Goal: Task Accomplishment & Management: Use online tool/utility

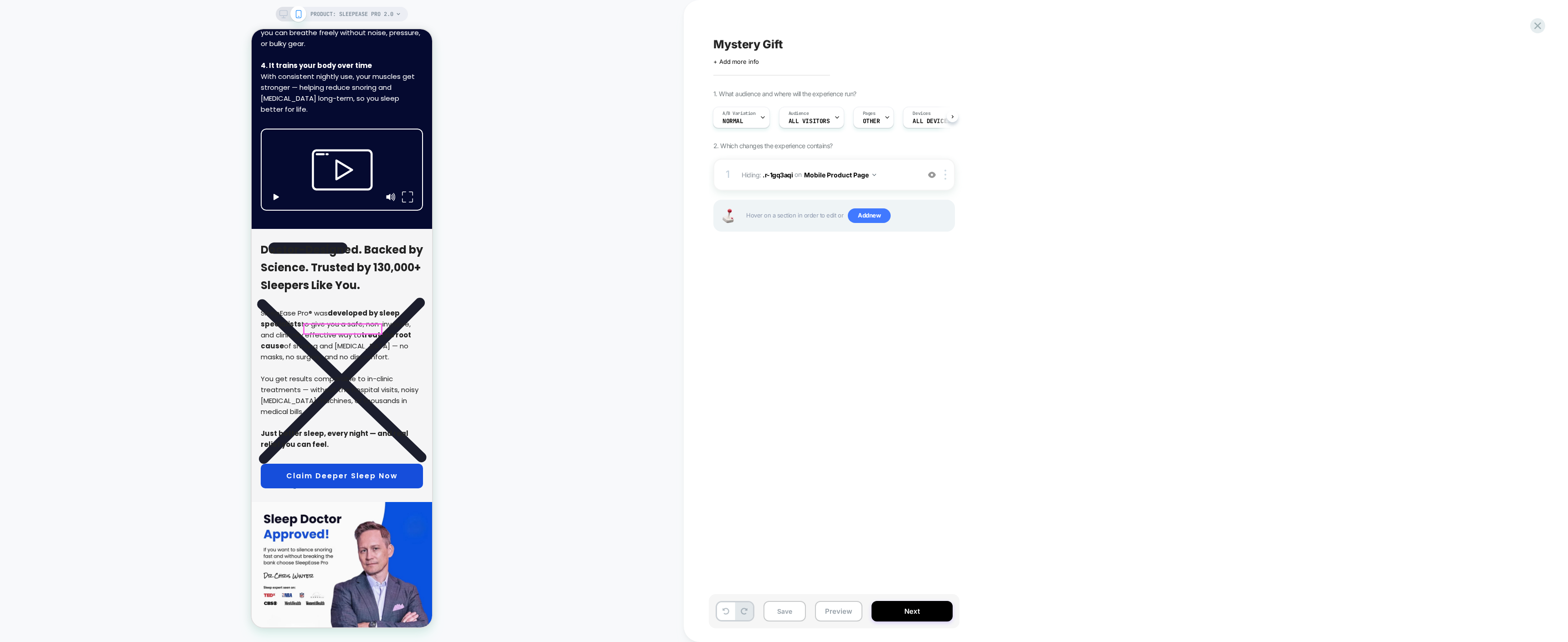
scroll to position [4063, 0]
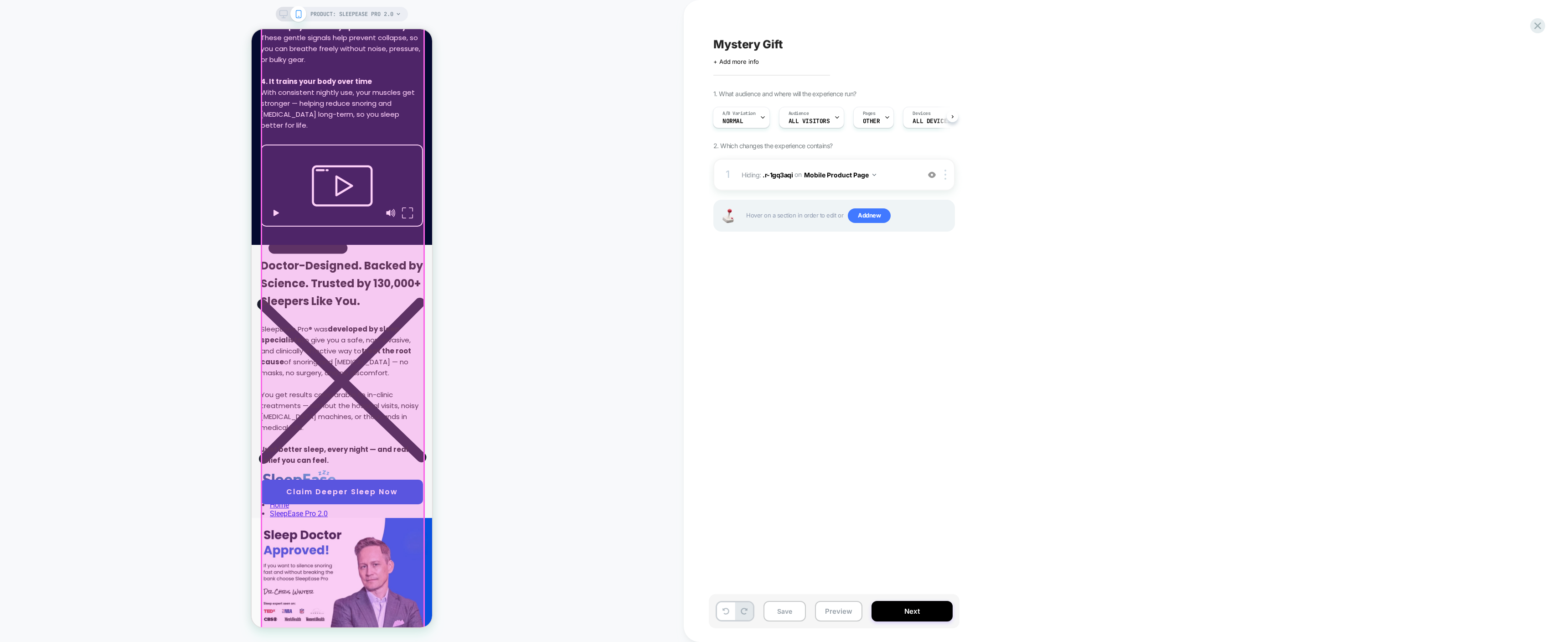
click at [394, 337] on div at bounding box center [343, 230] width 163 height 975
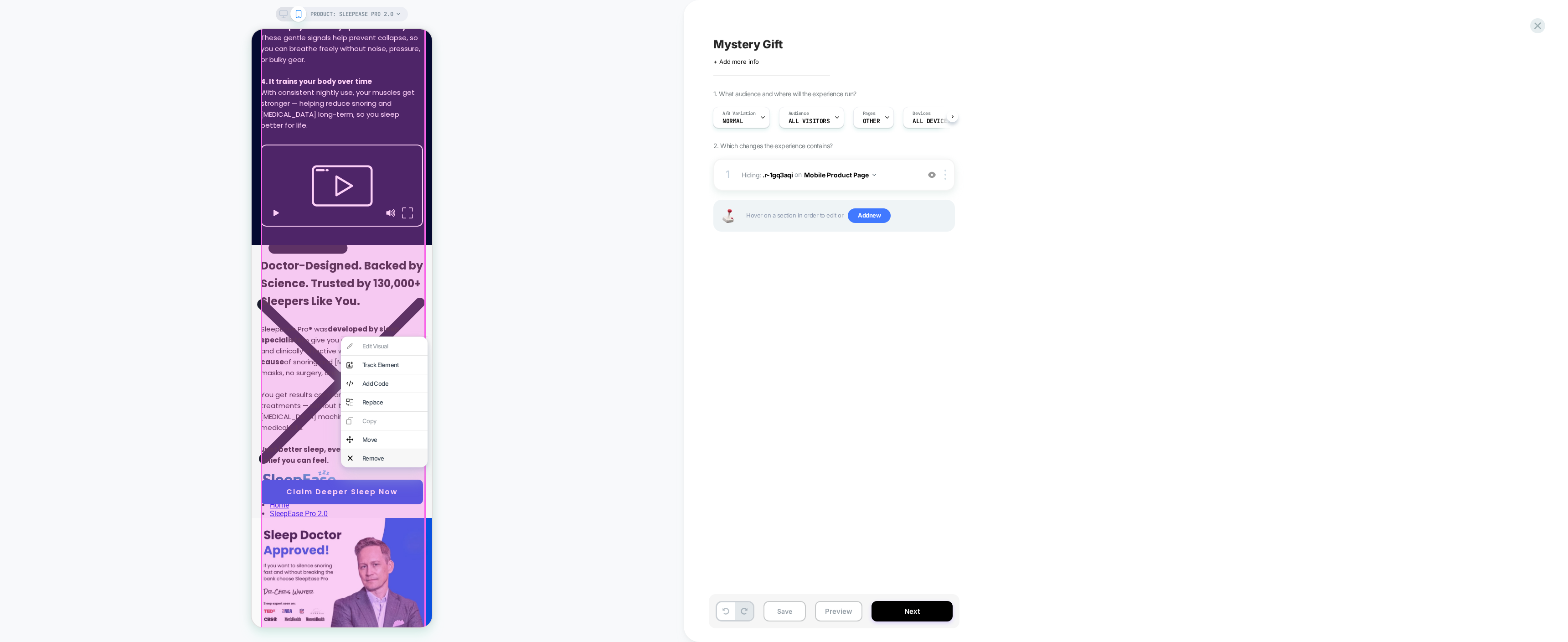
click at [379, 462] on div "Remove" at bounding box center [392, 459] width 60 height 7
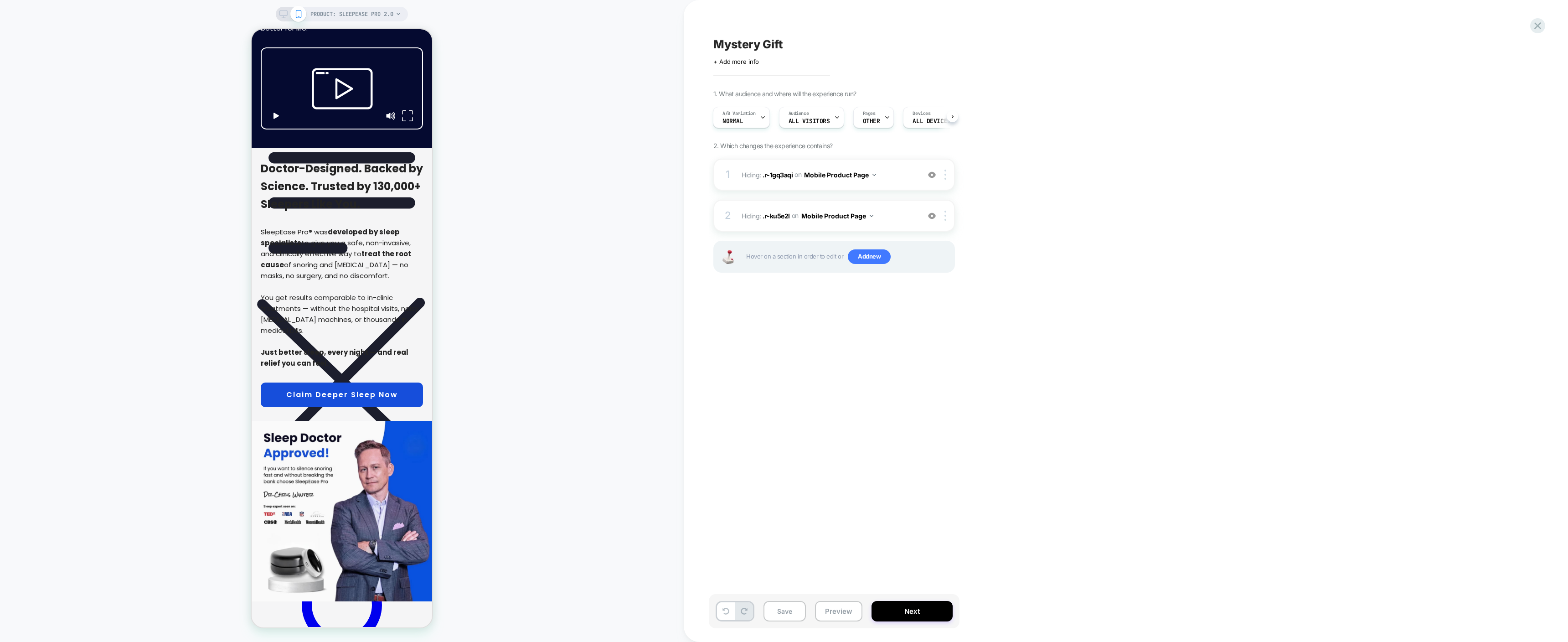
scroll to position [4069, 0]
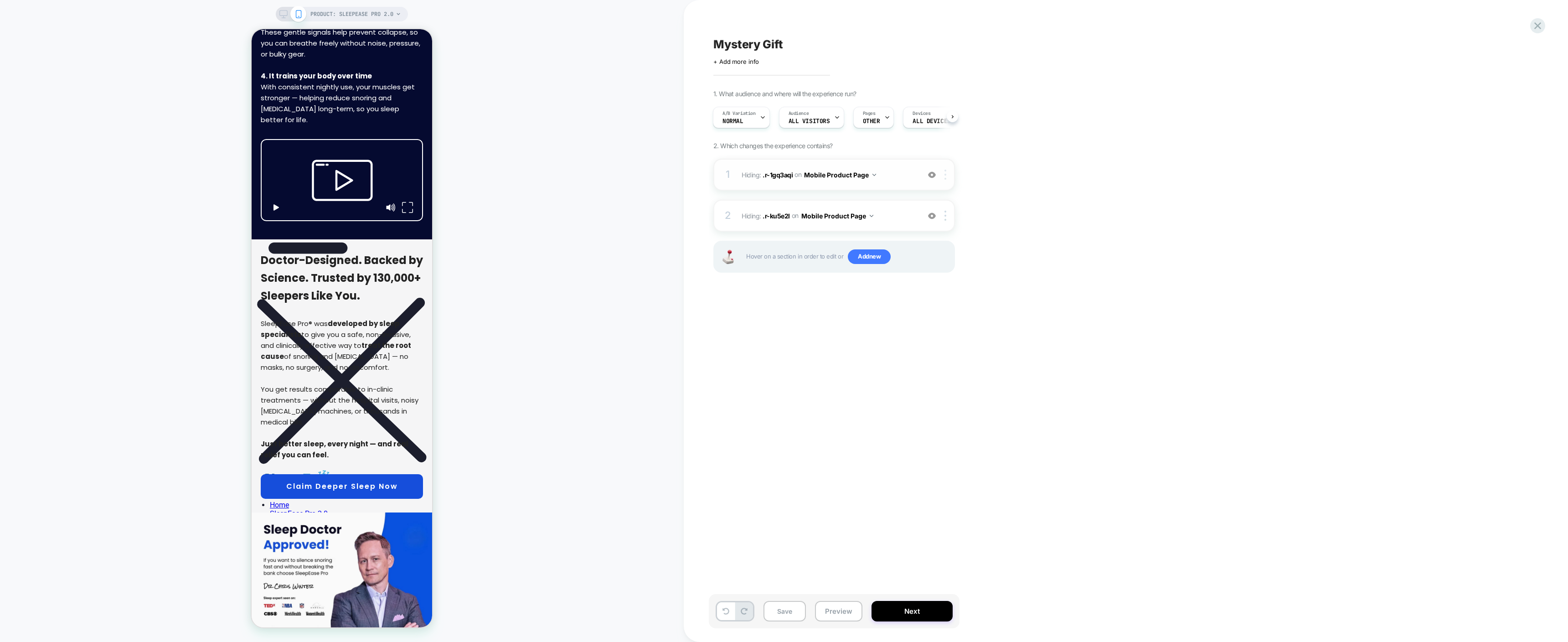
click at [945, 177] on img at bounding box center [945, 175] width 2 height 10
click at [928, 345] on div "Delete" at bounding box center [946, 348] width 81 height 24
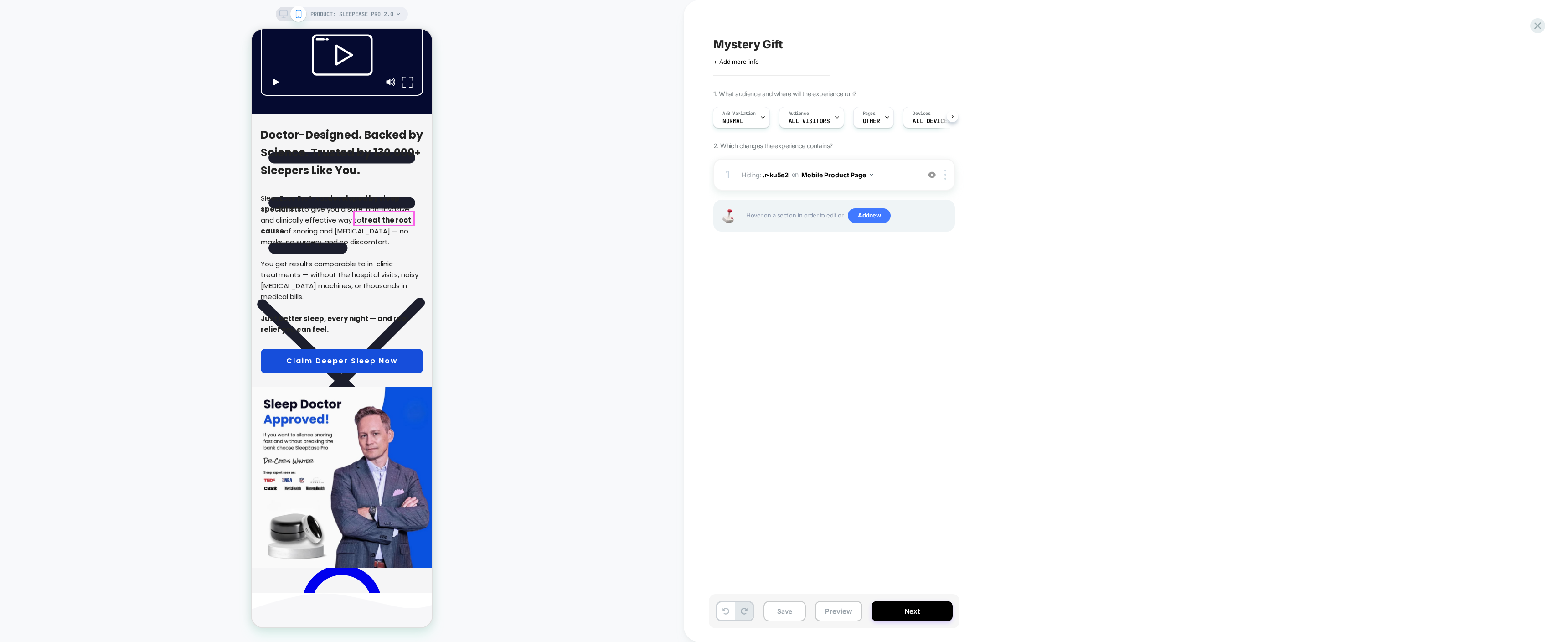
scroll to position [4195, 0]
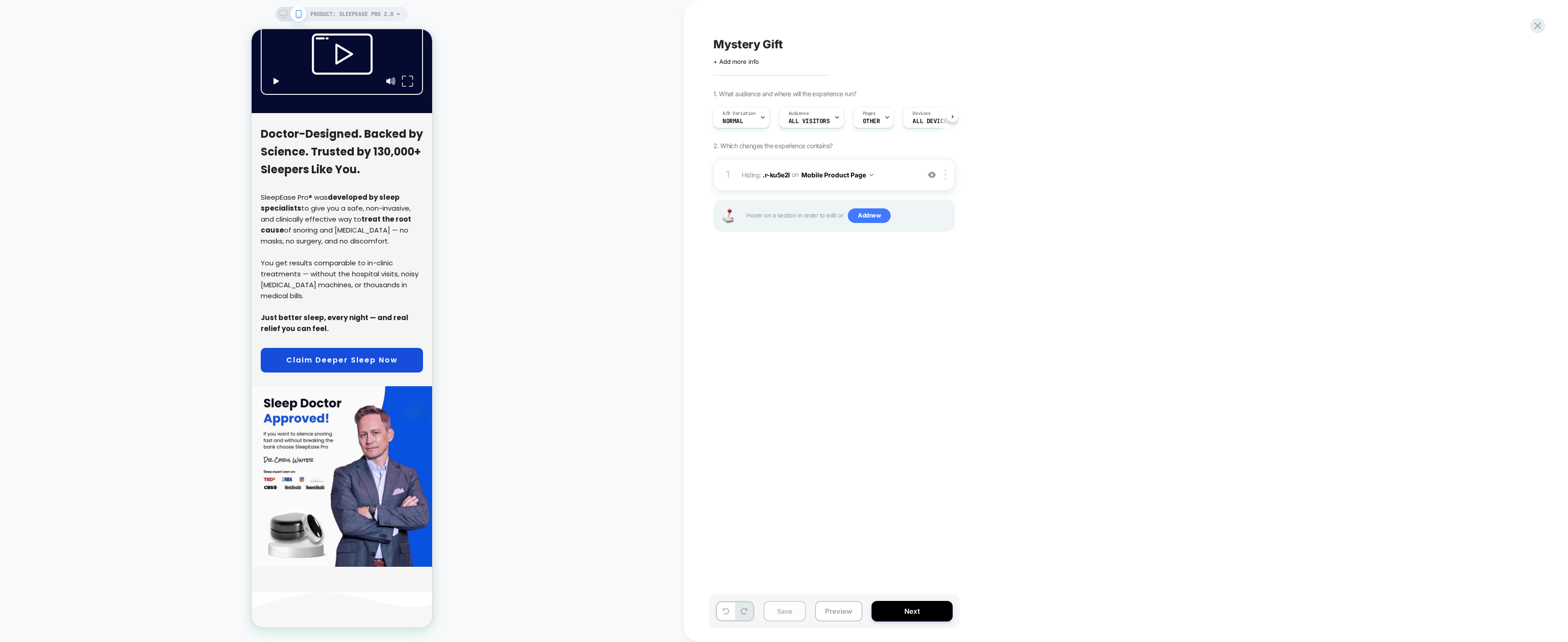
click at [787, 613] on button "Save" at bounding box center [785, 612] width 43 height 21
click at [743, 122] on div "A/B Variation Normal" at bounding box center [739, 118] width 52 height 21
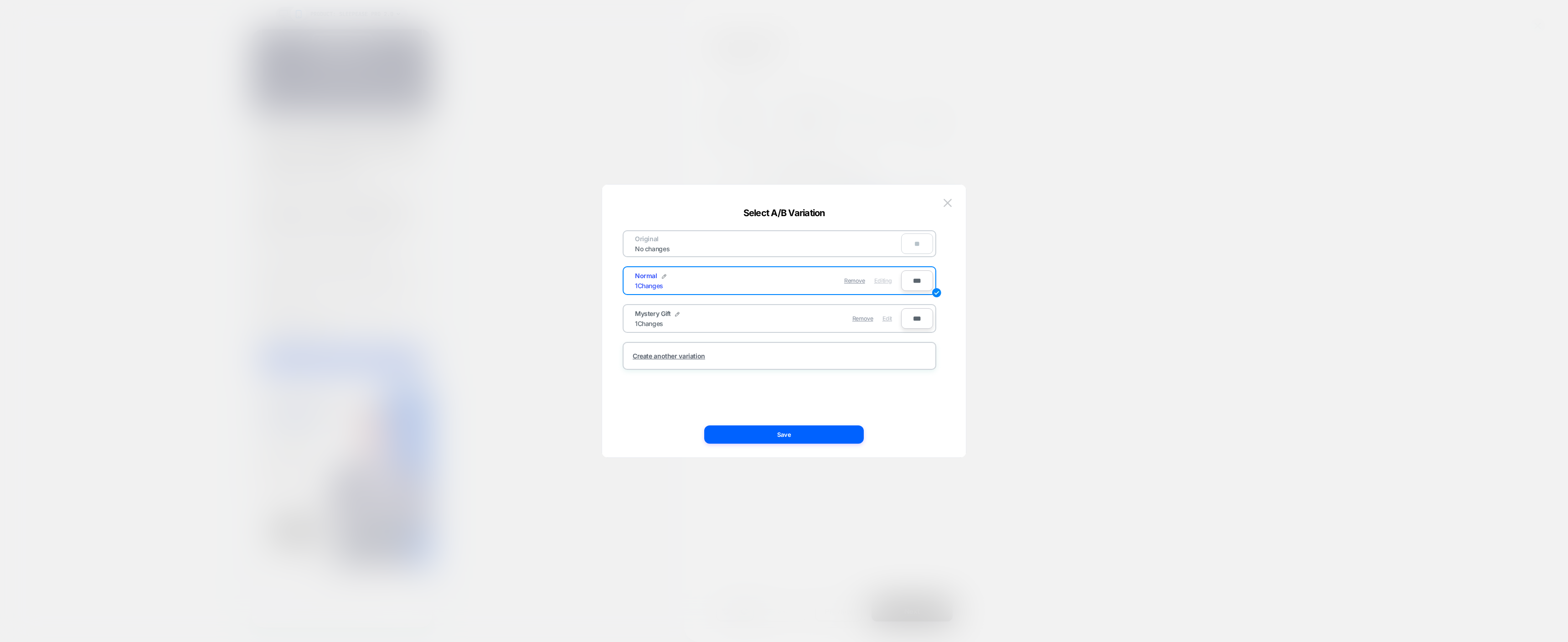
click at [886, 317] on span "Edit" at bounding box center [887, 318] width 10 height 7
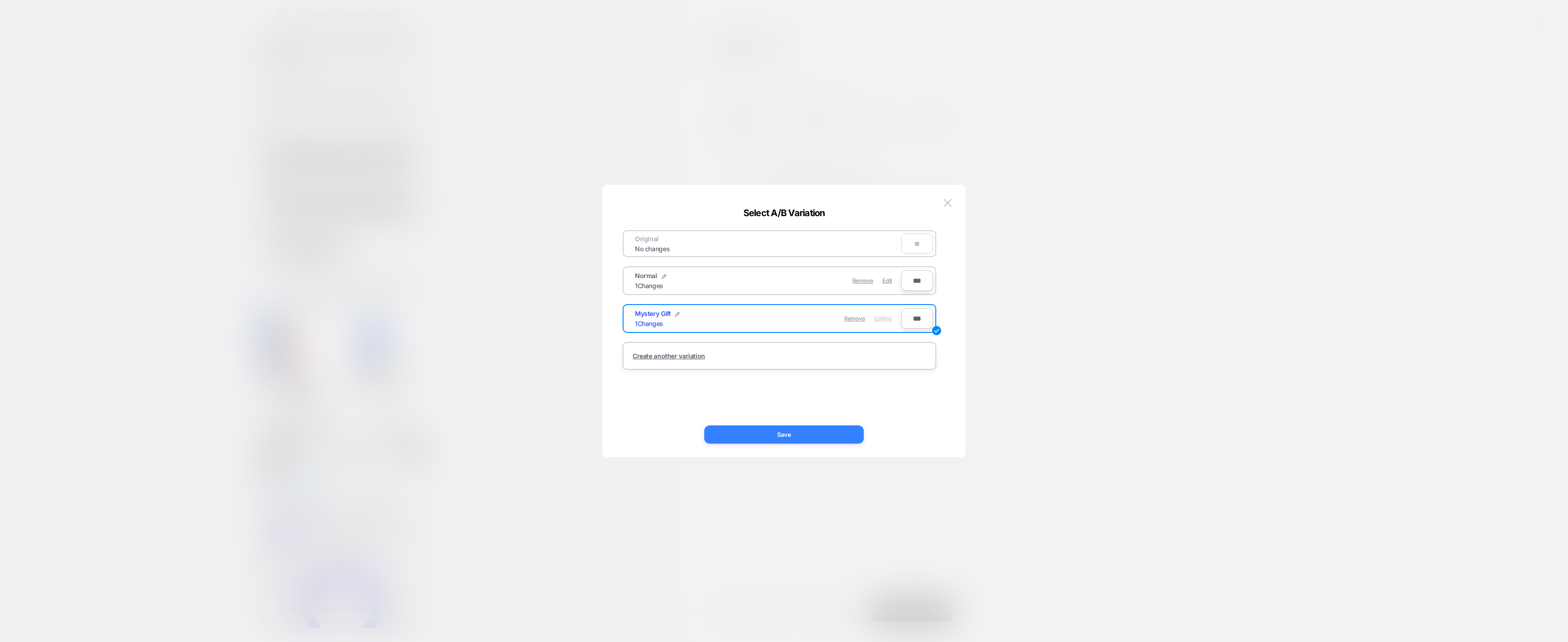
click at [808, 438] on button "Save" at bounding box center [784, 435] width 159 height 18
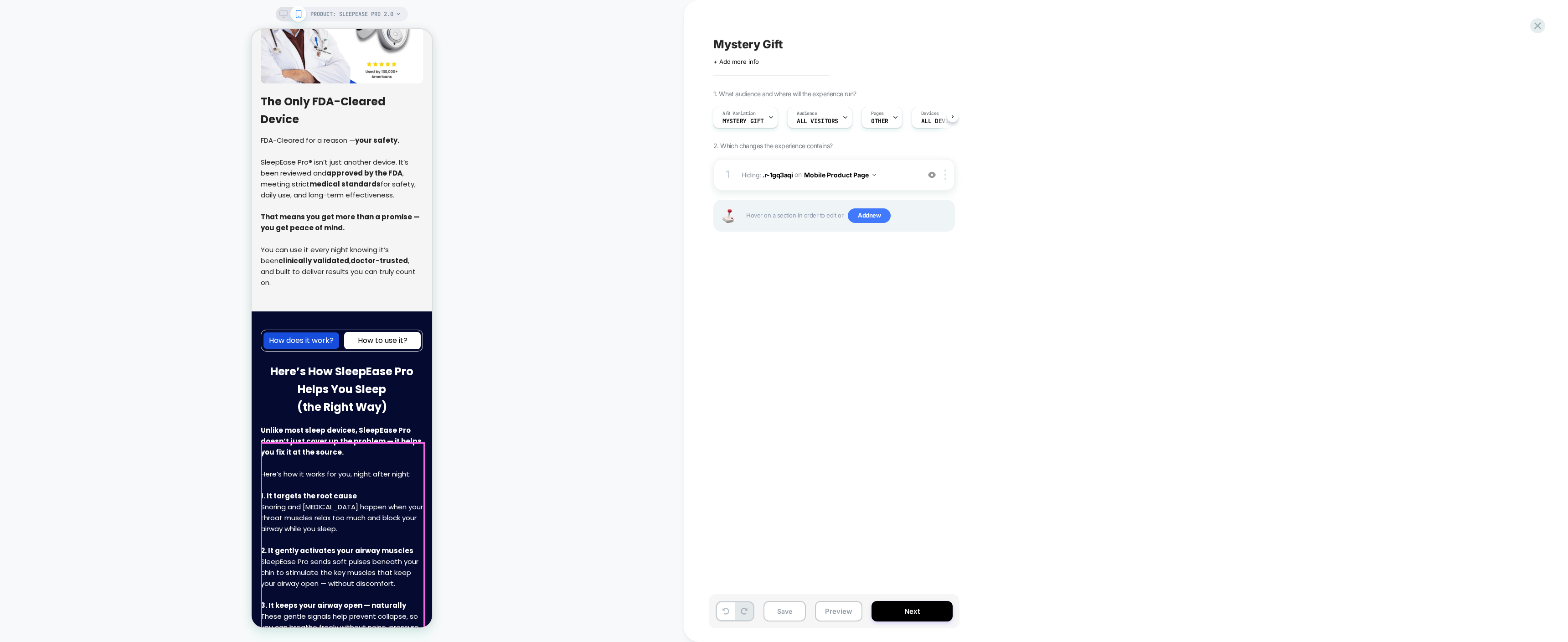
scroll to position [3927, 0]
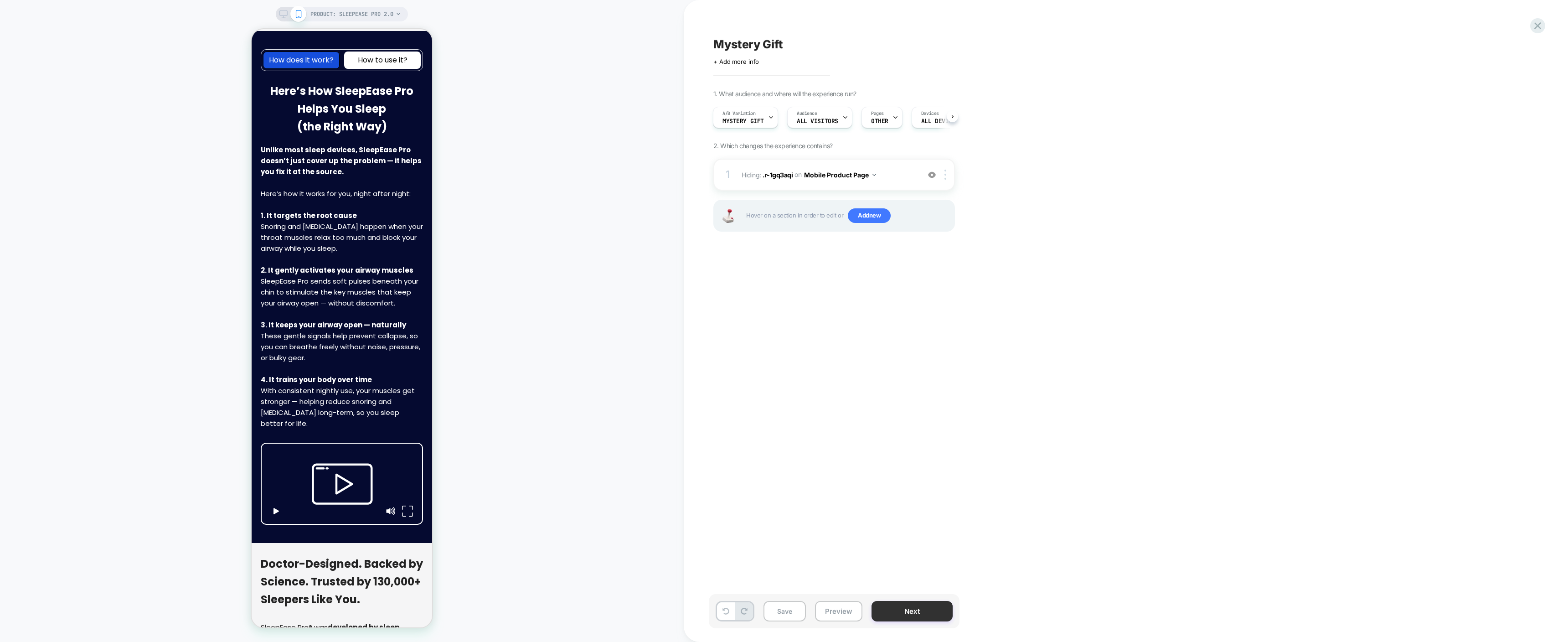
click at [923, 610] on button "Next" at bounding box center [912, 612] width 81 height 21
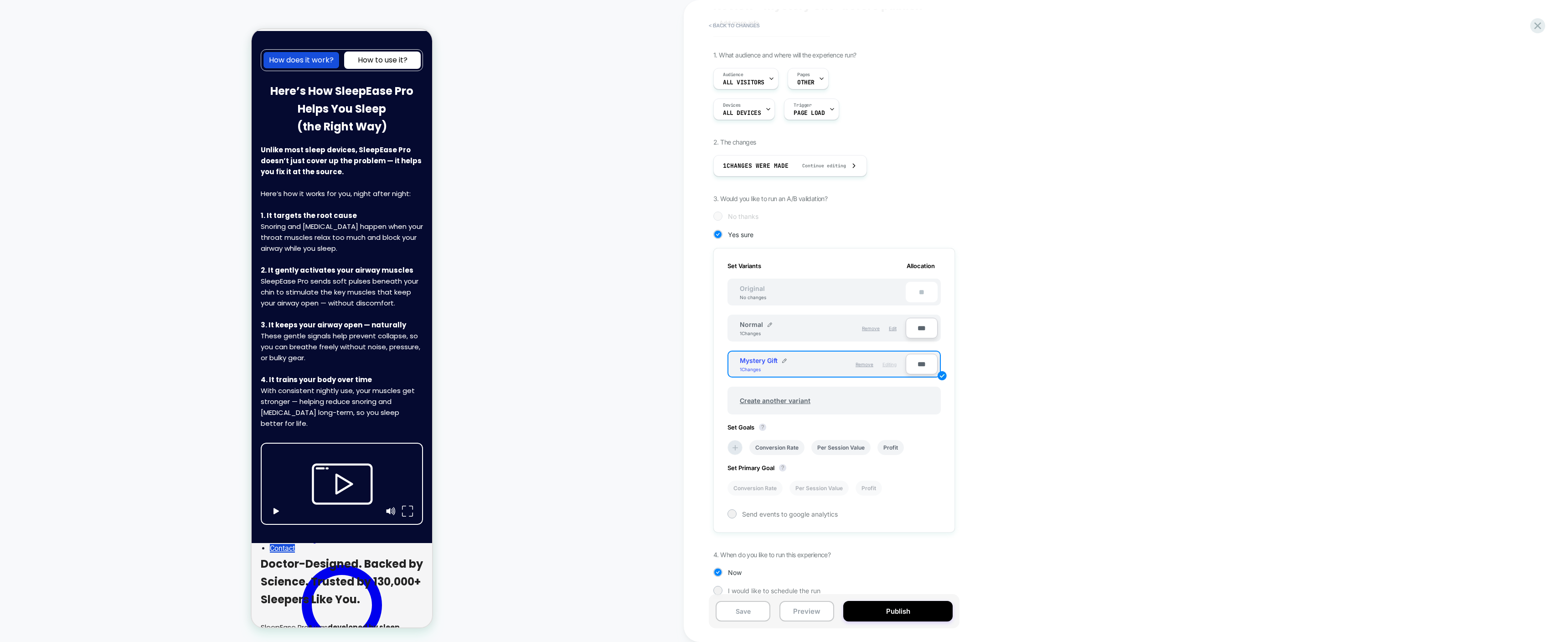
scroll to position [51, 0]
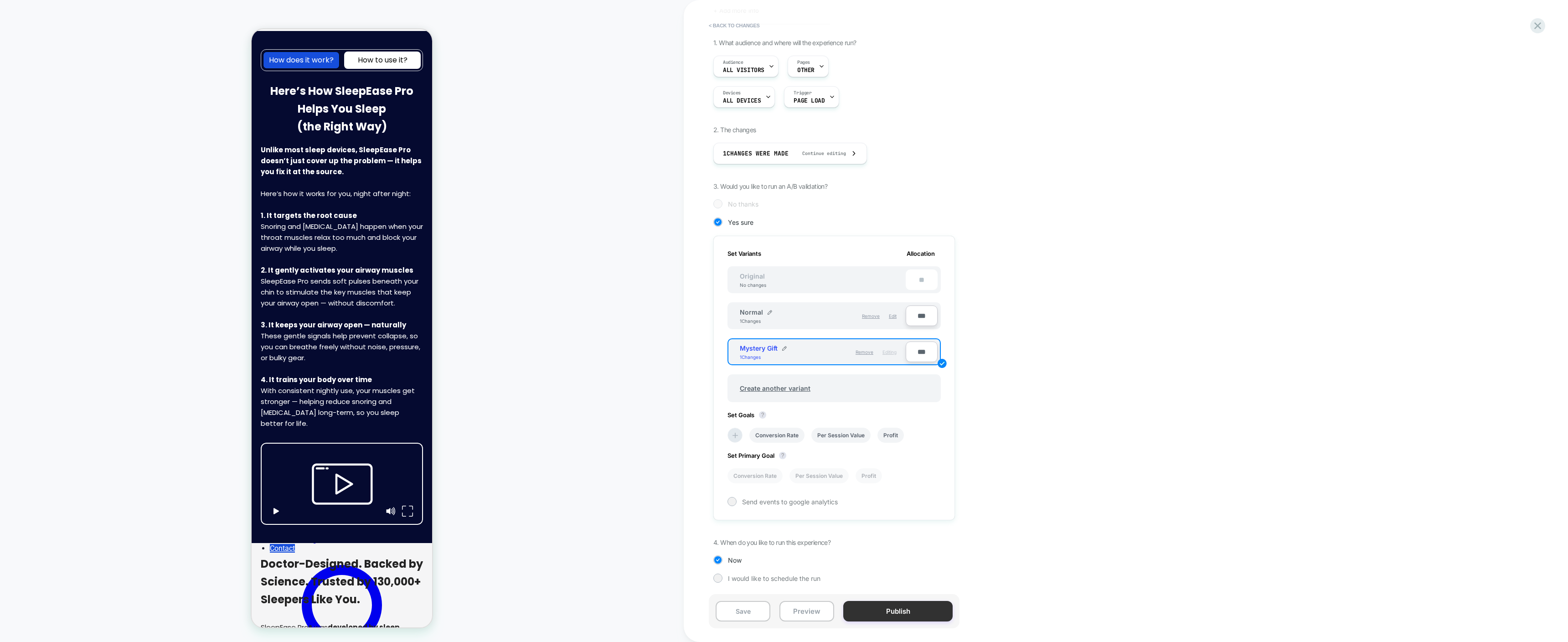
click at [889, 609] on button "Publish" at bounding box center [898, 612] width 110 height 21
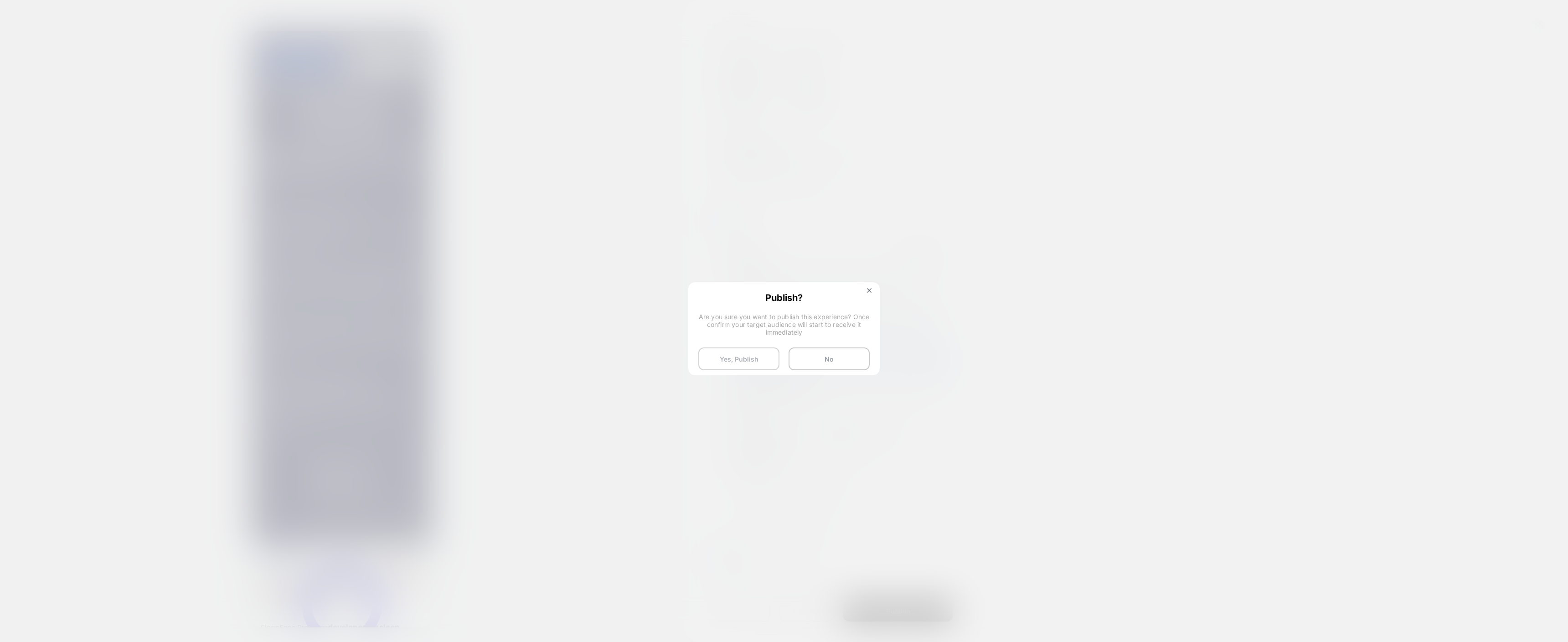
click at [741, 359] on button "Yes, Publish" at bounding box center [738, 359] width 81 height 23
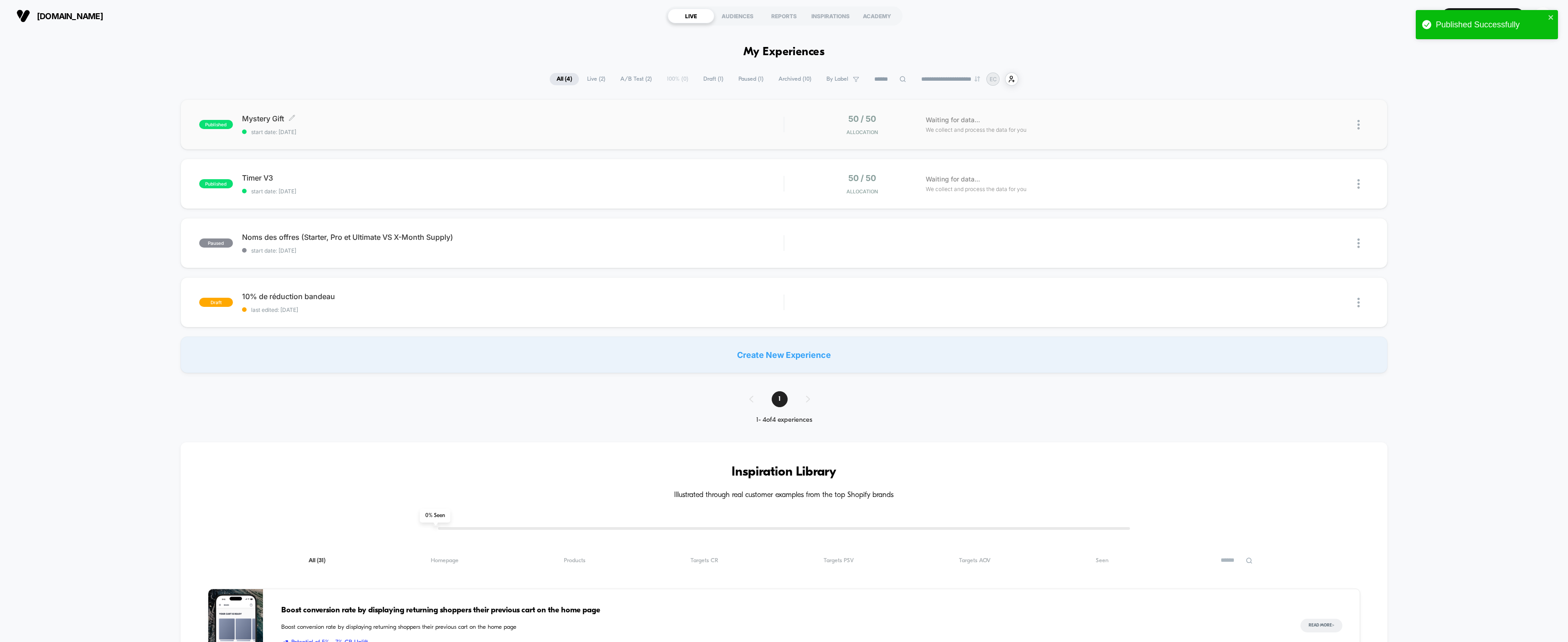
click at [573, 127] on div "Mystery Gift Click to edit experience details Click to edit experience details …" at bounding box center [513, 124] width 542 height 21
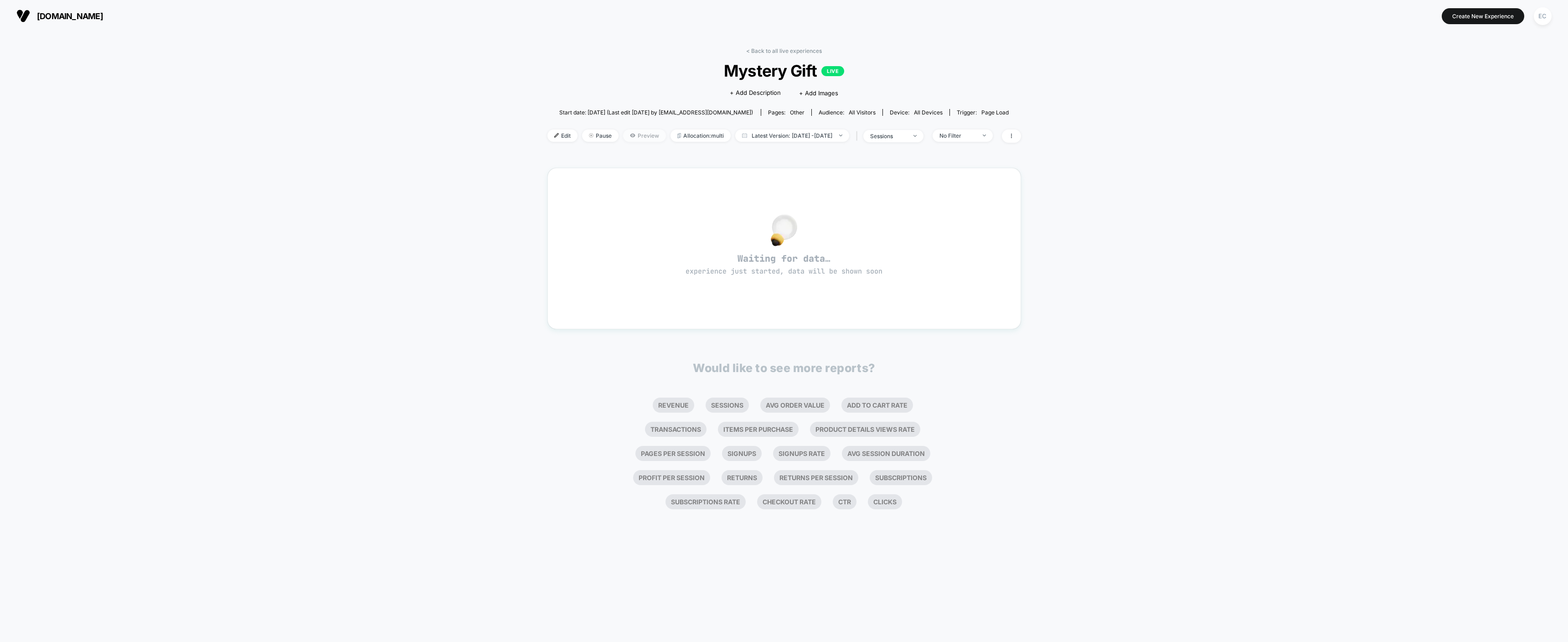
click at [627, 139] on span "Preview" at bounding box center [645, 136] width 43 height 12
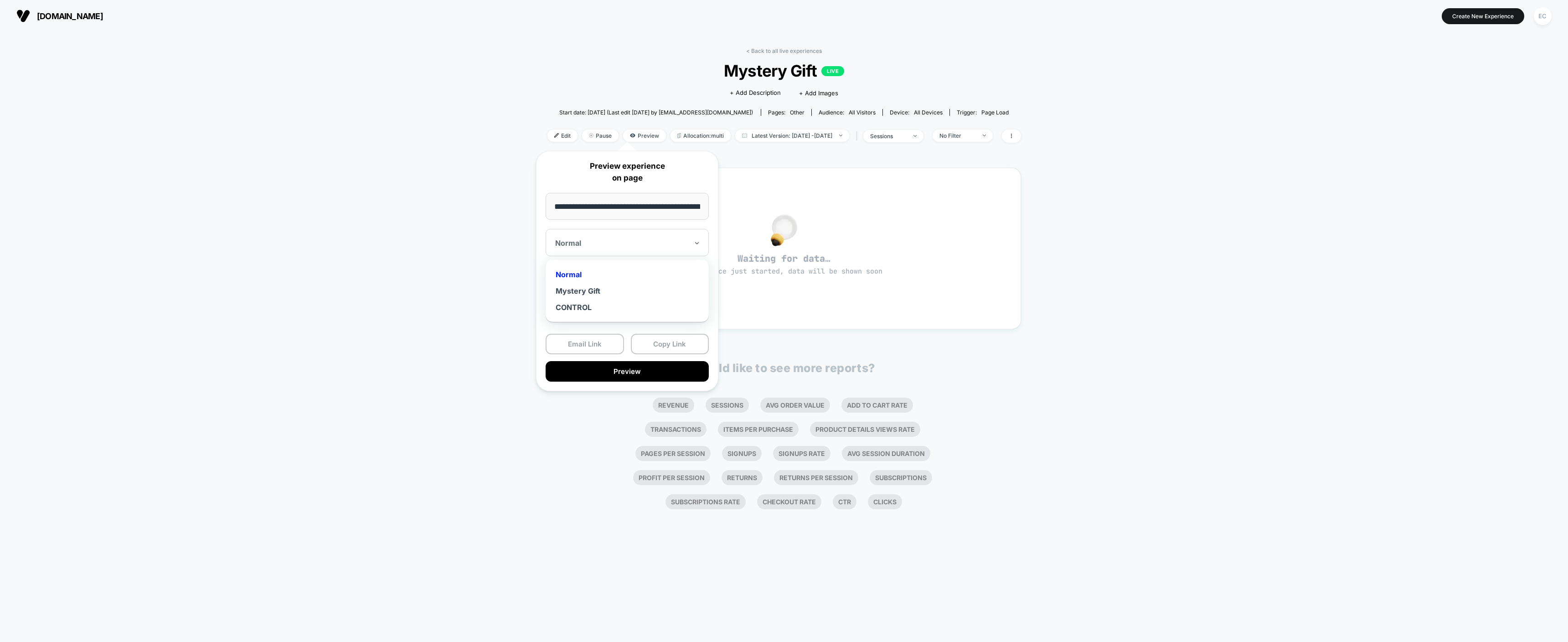
click at [638, 246] on div at bounding box center [621, 243] width 133 height 9
click at [586, 289] on div "Mystery Gift" at bounding box center [627, 291] width 154 height 16
drag, startPoint x: 166, startPoint y: 146, endPoint x: 163, endPoint y: 143, distance: 4.2
click at [166, 146] on div "< Back to all live experiences Mystery Gift LIVE Click to edit experience detai…" at bounding box center [784, 337] width 1568 height 610
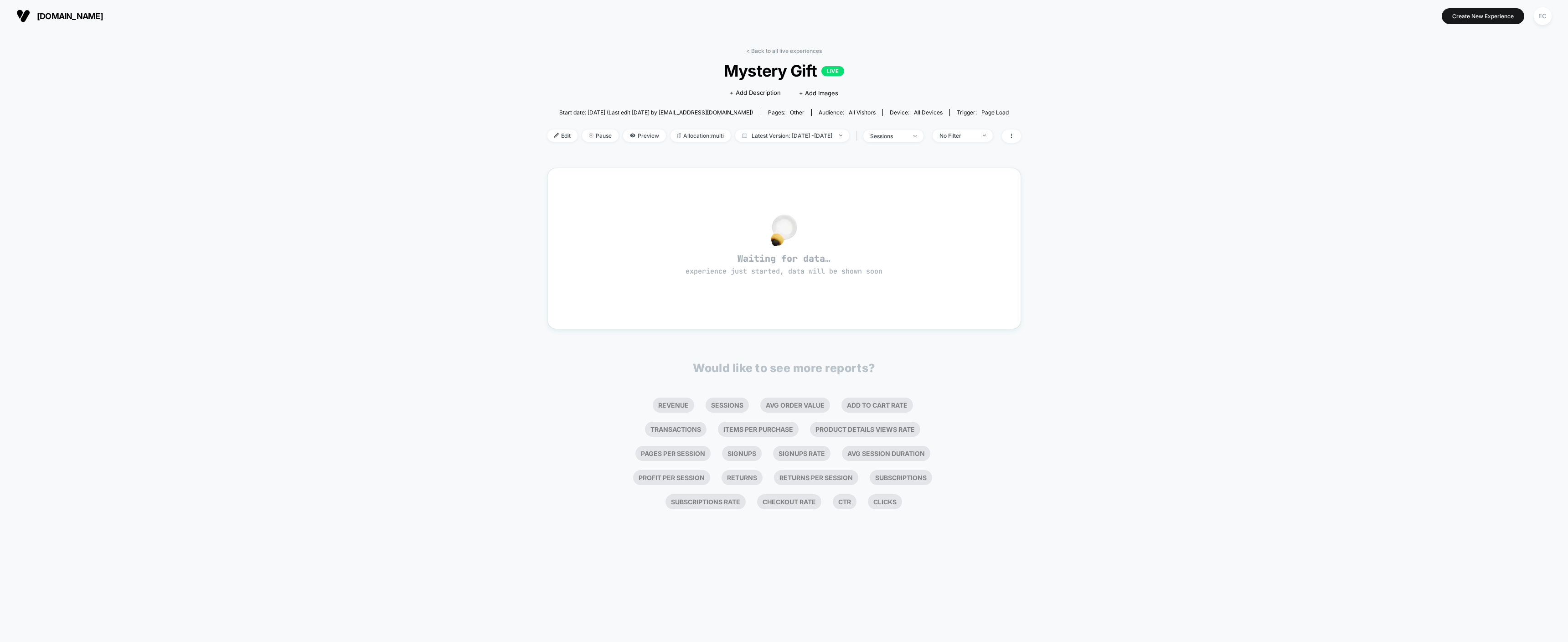
click at [43, 12] on span "[DOMAIN_NAME]" at bounding box center [70, 16] width 66 height 10
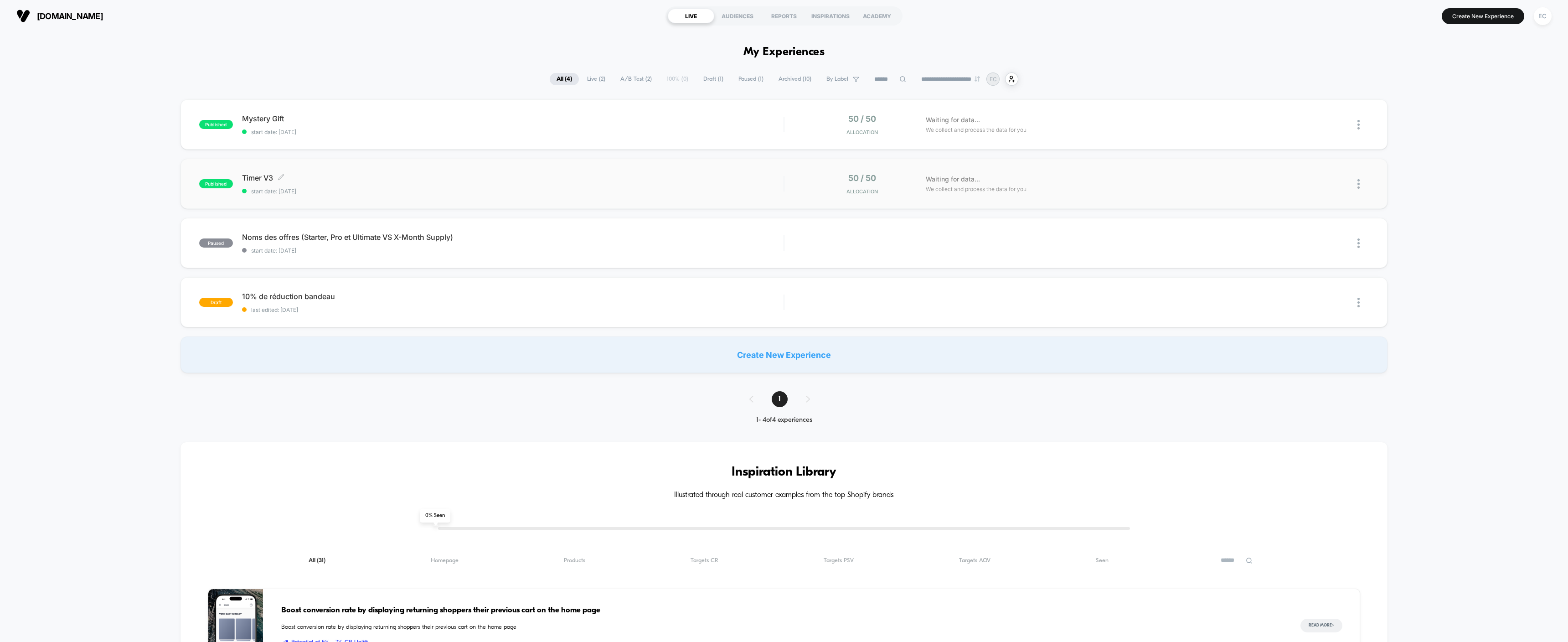
click at [502, 190] on span "start date: [DATE]" at bounding box center [513, 191] width 542 height 7
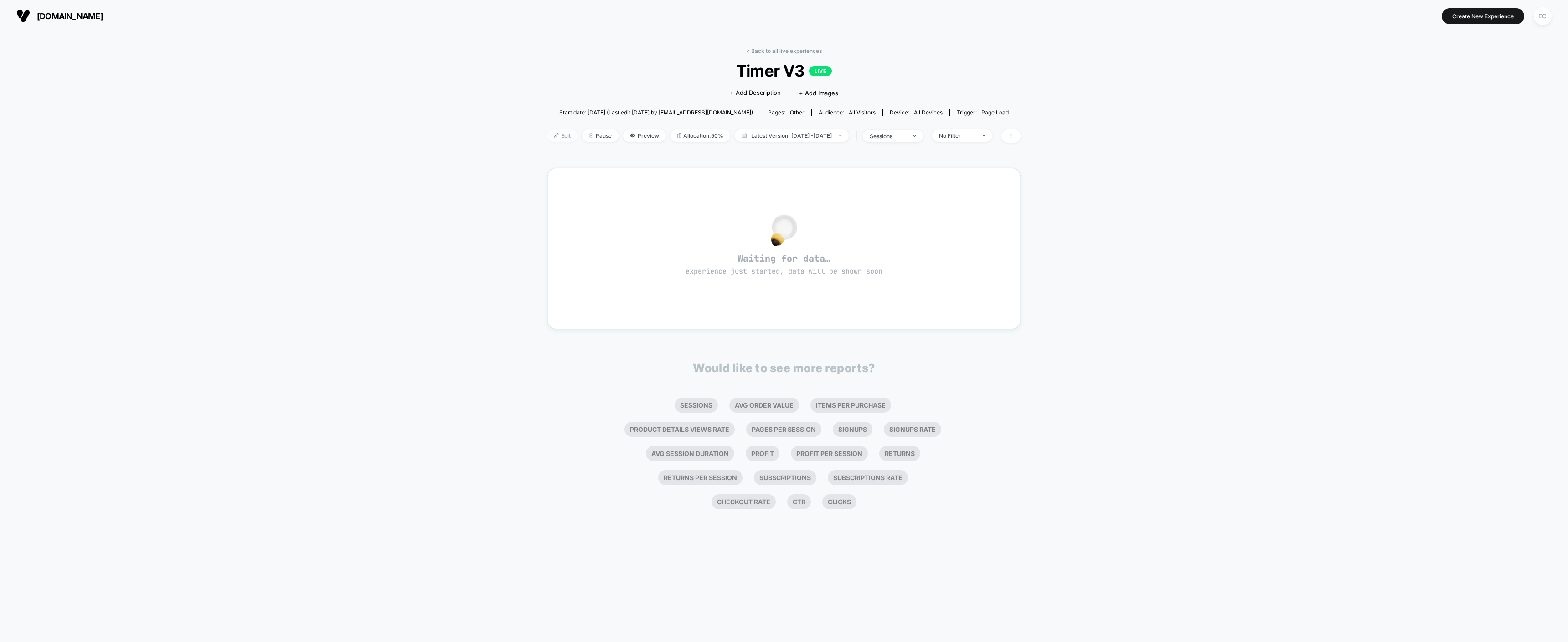
click at [551, 136] on span "Edit" at bounding box center [562, 136] width 30 height 12
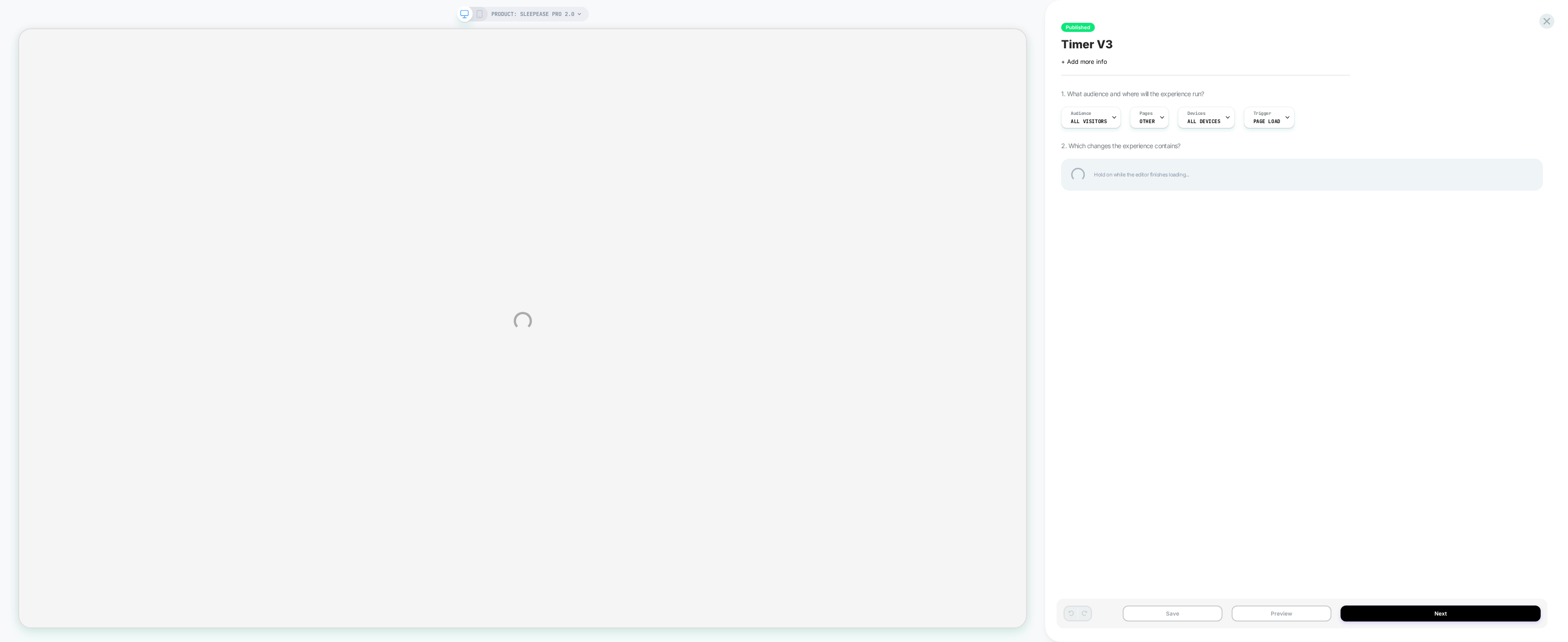
click at [478, 13] on div "PRODUCT: SleepEase Pro 2.0 PRODUCT: SleepEase Pro 2.0 Published Timer V3 Click …" at bounding box center [784, 321] width 1568 height 642
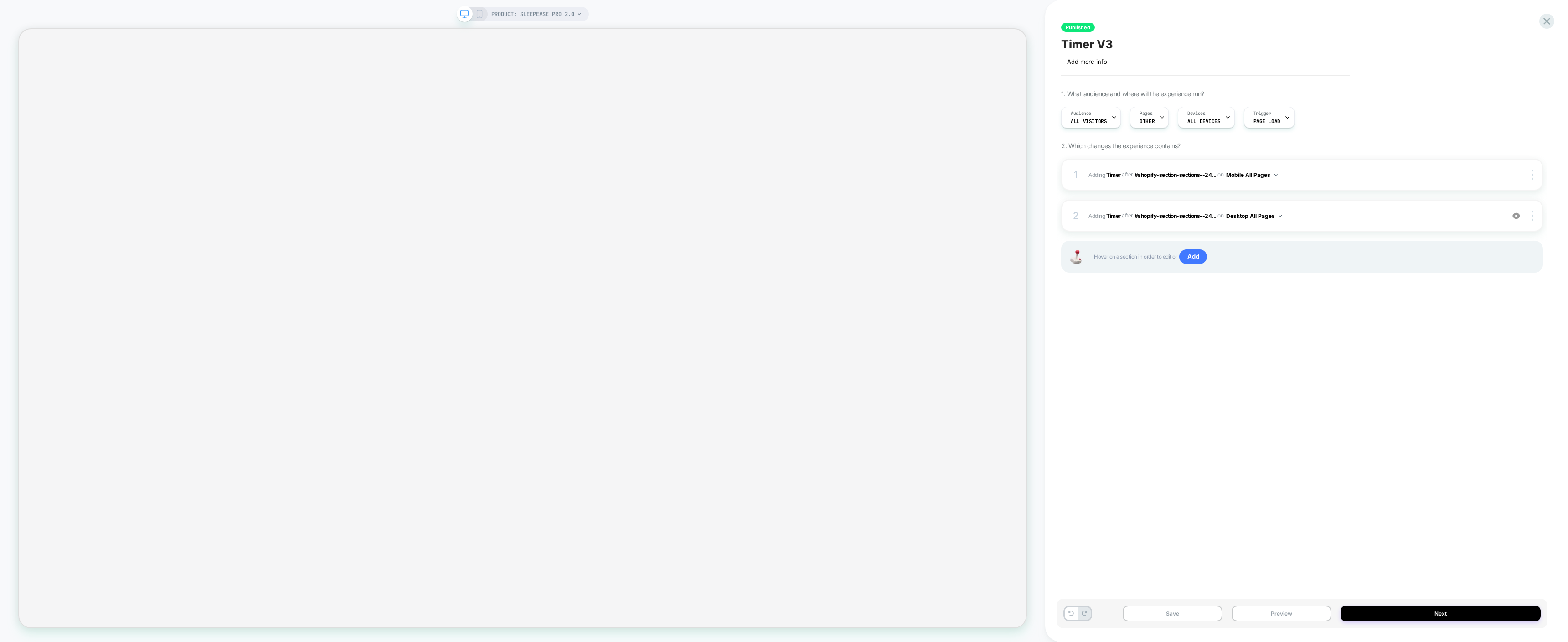
click at [478, 13] on icon at bounding box center [479, 13] width 8 height 8
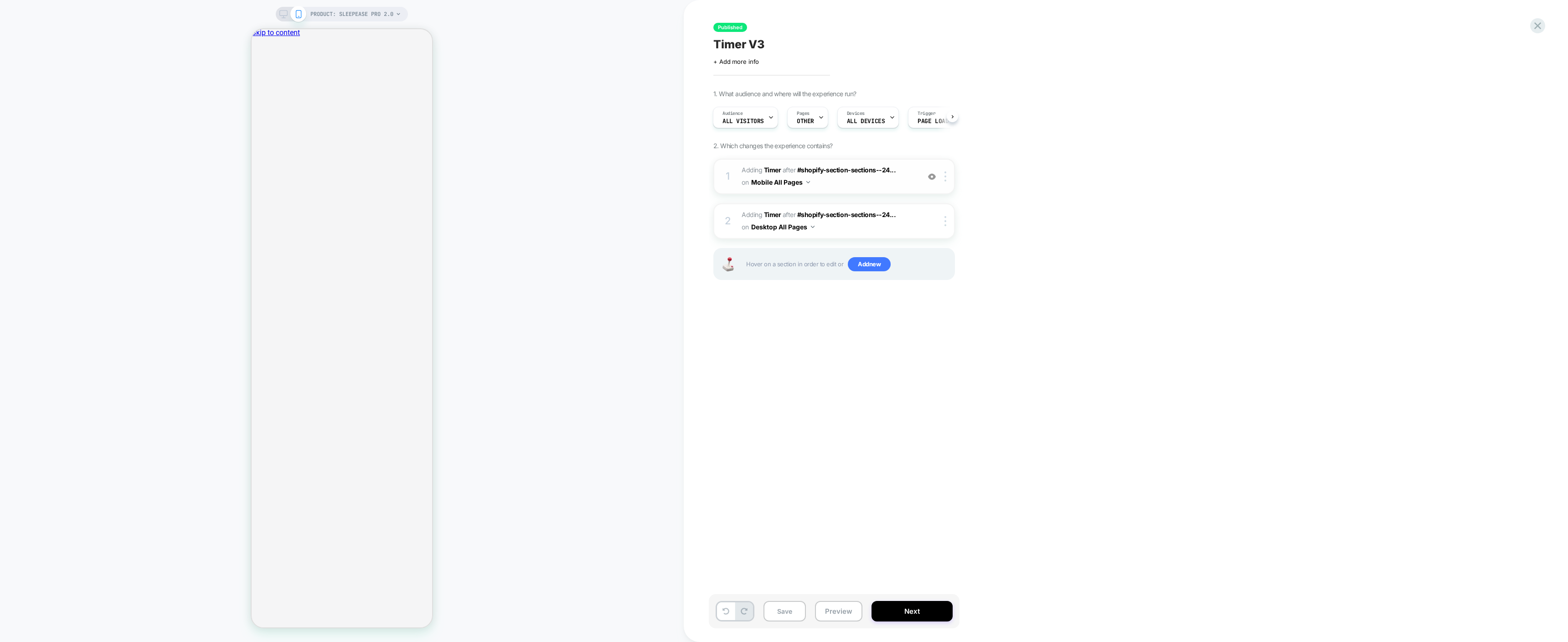
scroll to position [0, 1]
click at [800, 183] on button "Mobile All Pages" at bounding box center [780, 182] width 59 height 13
click at [801, 182] on button "Mobile All Pages" at bounding box center [780, 182] width 59 height 13
click at [908, 193] on div "1 #_loomi_addon_1747869602169_dup1757510902 Adding Timer AFTER #shopify-section…" at bounding box center [834, 177] width 242 height 35
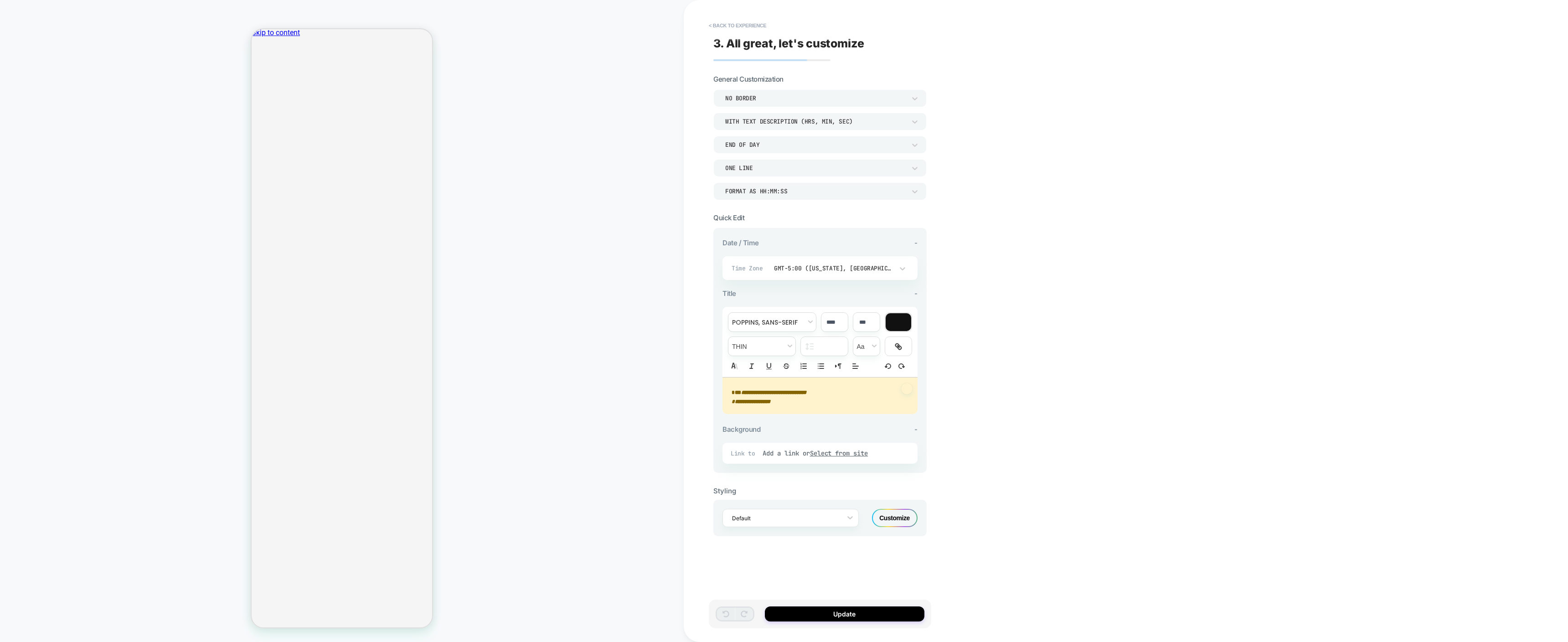
scroll to position [0, 0]
click at [760, 99] on div "NO BORDER" at bounding box center [815, 98] width 181 height 8
click at [957, 61] on div at bounding box center [784, 321] width 1568 height 642
click at [790, 242] on div "Date / Time -" at bounding box center [820, 243] width 195 height 9
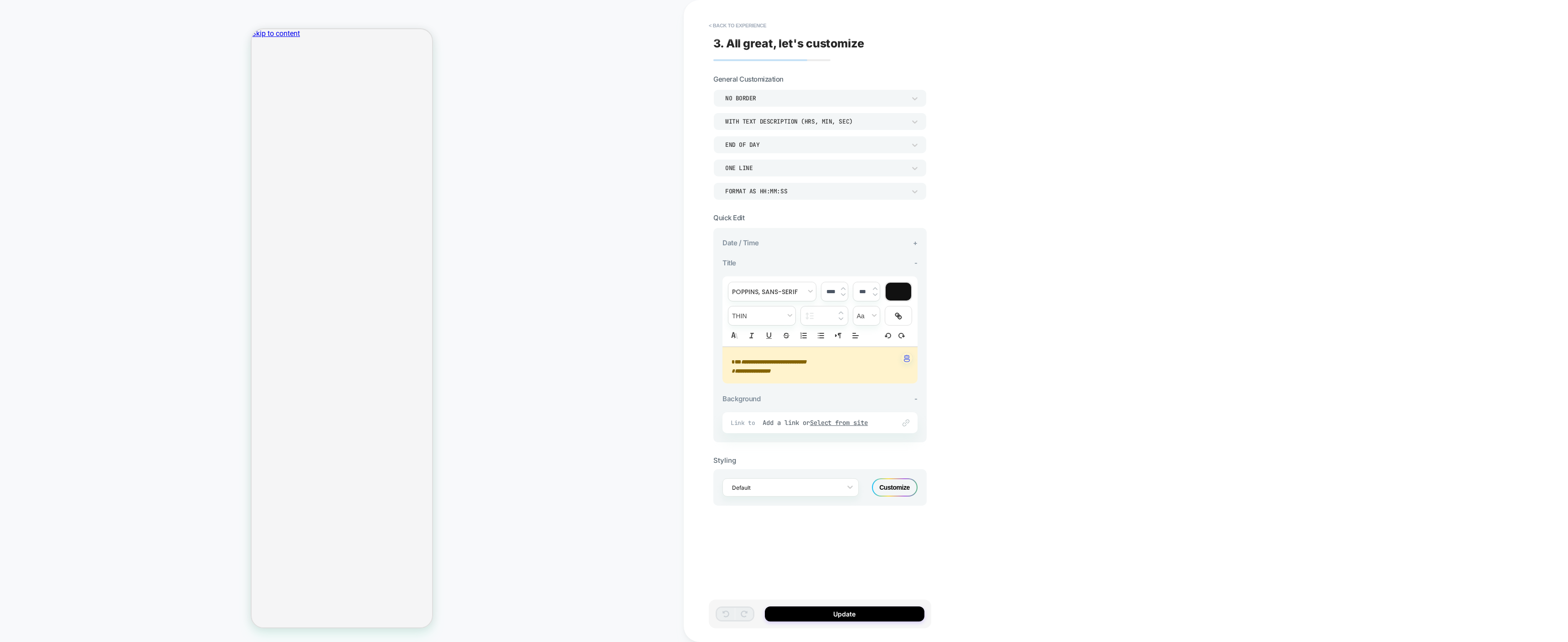
click at [790, 242] on div "Date / Time +" at bounding box center [820, 243] width 195 height 9
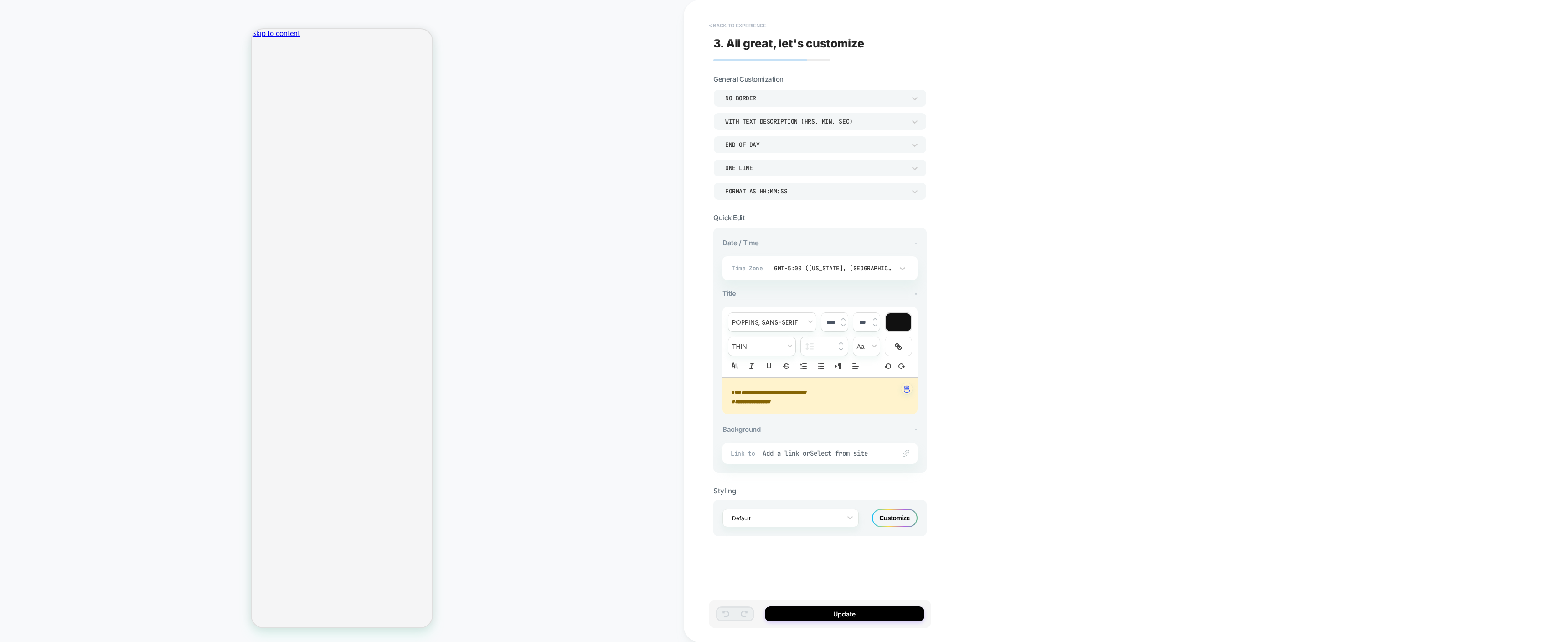
click at [734, 27] on button "< Back to experience" at bounding box center [737, 26] width 66 height 15
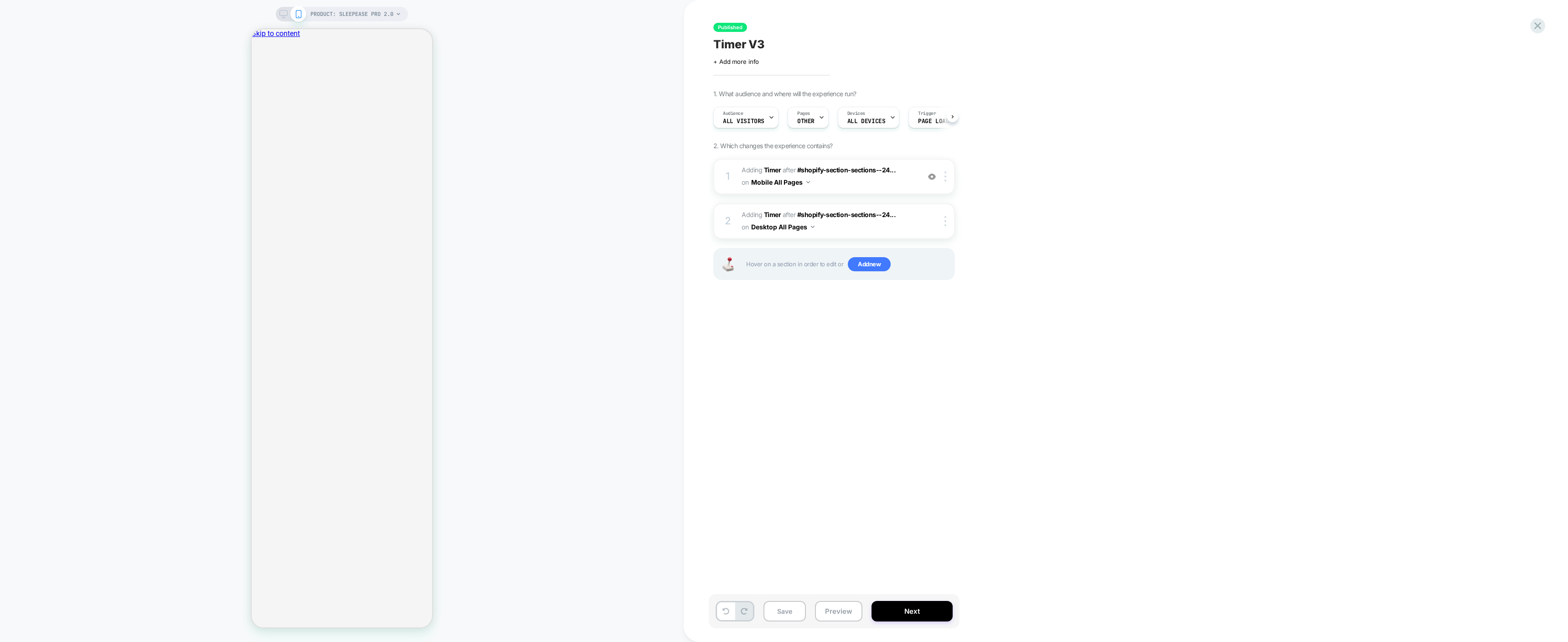
scroll to position [0, 1]
click at [946, 177] on img at bounding box center [945, 177] width 2 height 10
click at [1148, 158] on div "Published Timer V3 Click to edit experience details + Add more info 1. What aud…" at bounding box center [1125, 321] width 884 height 642
drag, startPoint x: 1189, startPoint y: 300, endPoint x: 1471, endPoint y: 55, distance: 373.6
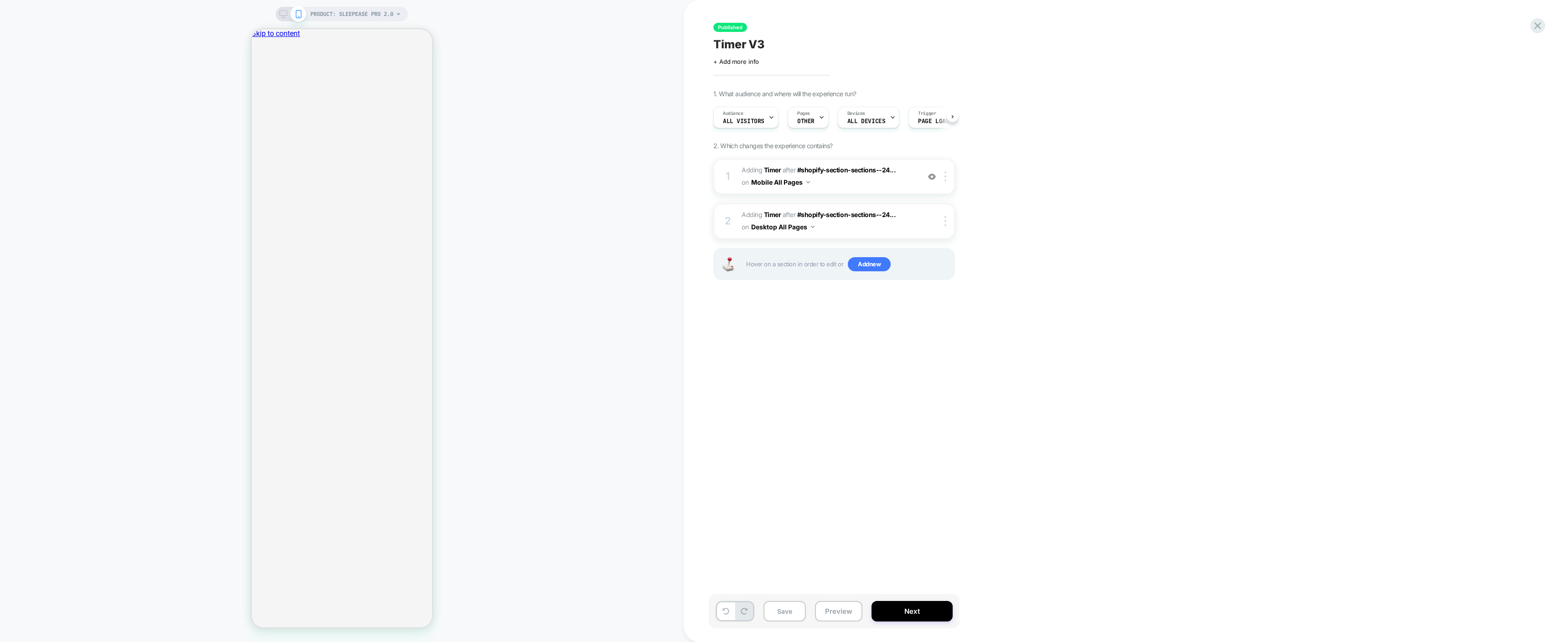
click at [1189, 300] on div "Published Timer V3 Click to edit experience details + Add more info 1. What aud…" at bounding box center [1125, 321] width 884 height 642
click at [1538, 33] on div at bounding box center [1538, 26] width 19 height 19
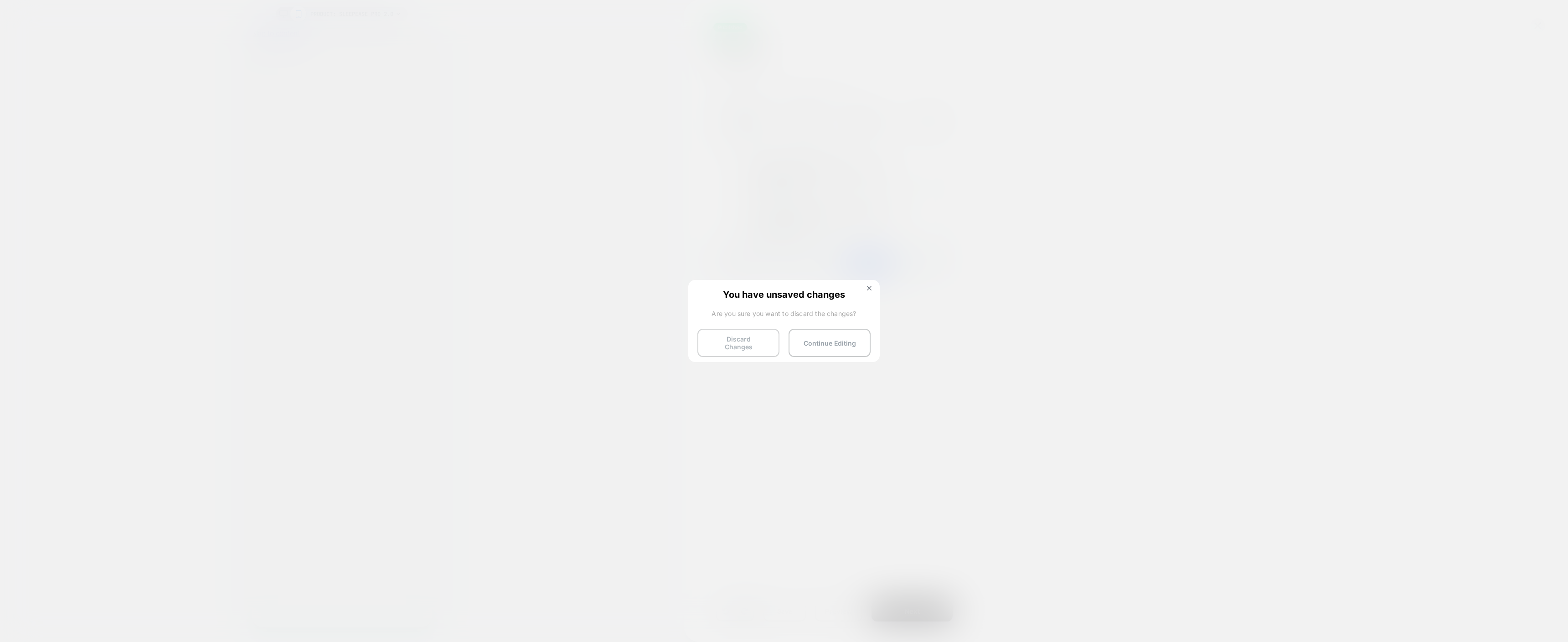
click at [754, 345] on button "Discard Changes" at bounding box center [738, 343] width 82 height 28
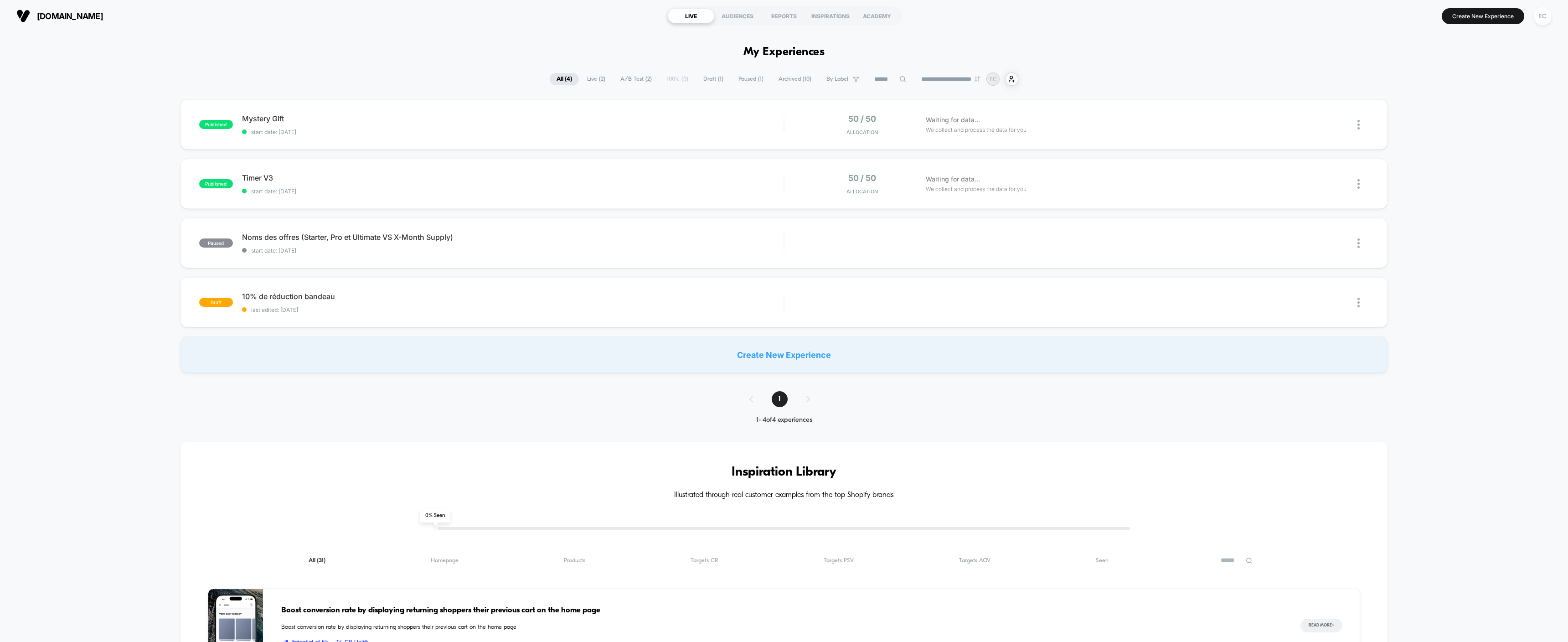
click at [121, 170] on div "published Mystery Gift start date: [DATE] 50 / 50 Allocation Waiting for data..…" at bounding box center [784, 236] width 1568 height 273
click at [121, 361] on div "published Mystery Gift start date: [DATE] 50 / 50 Allocation Waiting for data..…" at bounding box center [784, 236] width 1568 height 273
